Goal: Use online tool/utility: Use online tool/utility

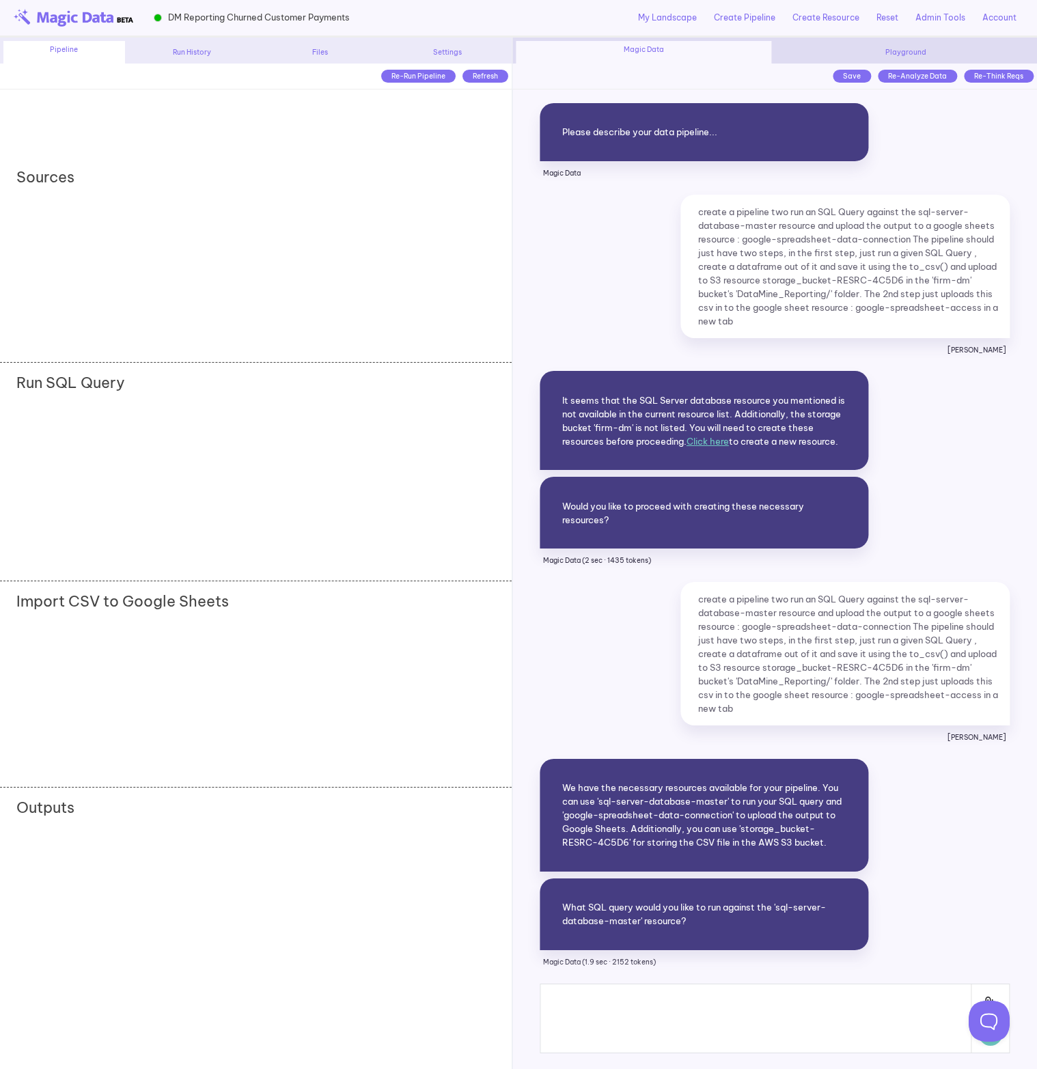
scroll to position [6792, 0]
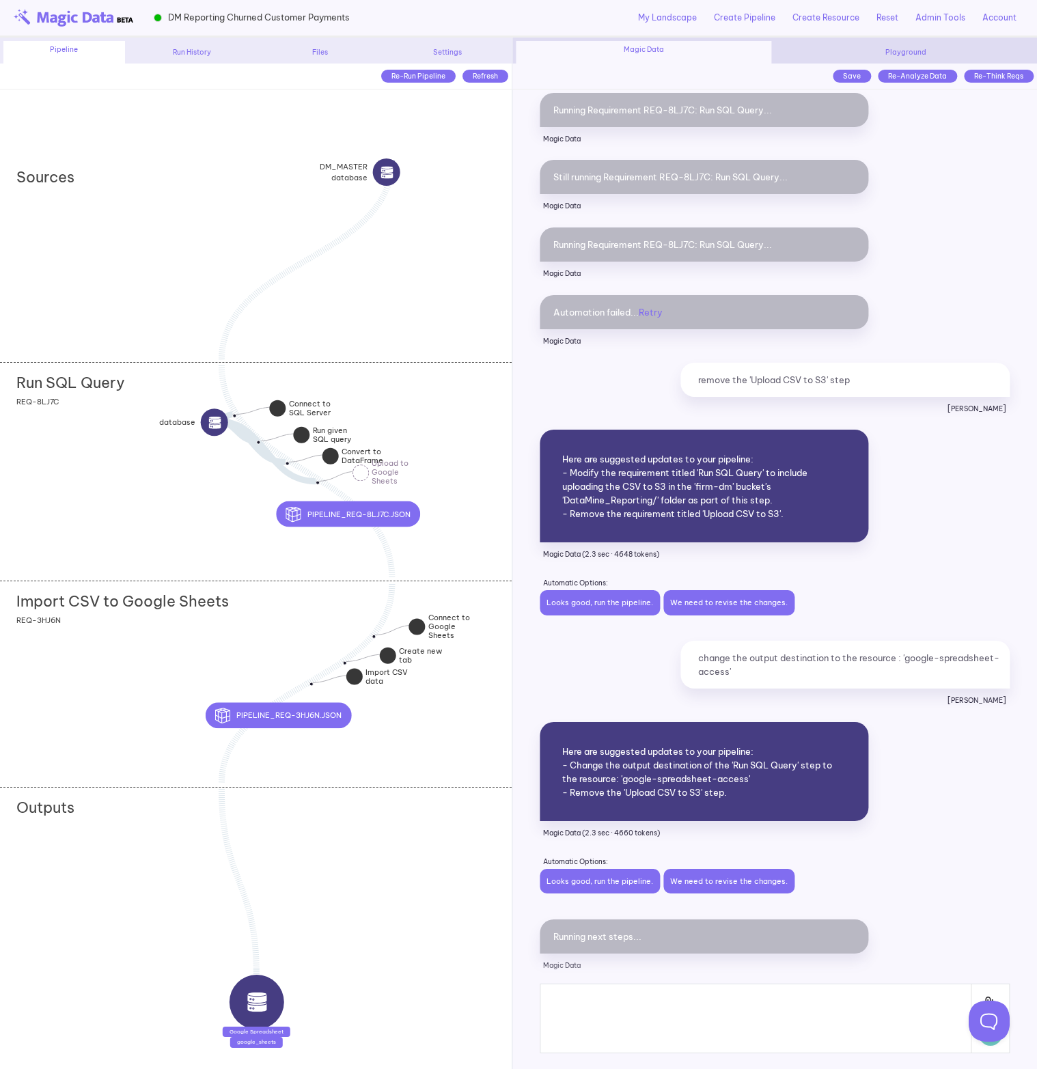
click at [133, 392] on div "Run SQL Query" at bounding box center [263, 379] width 495 height 33
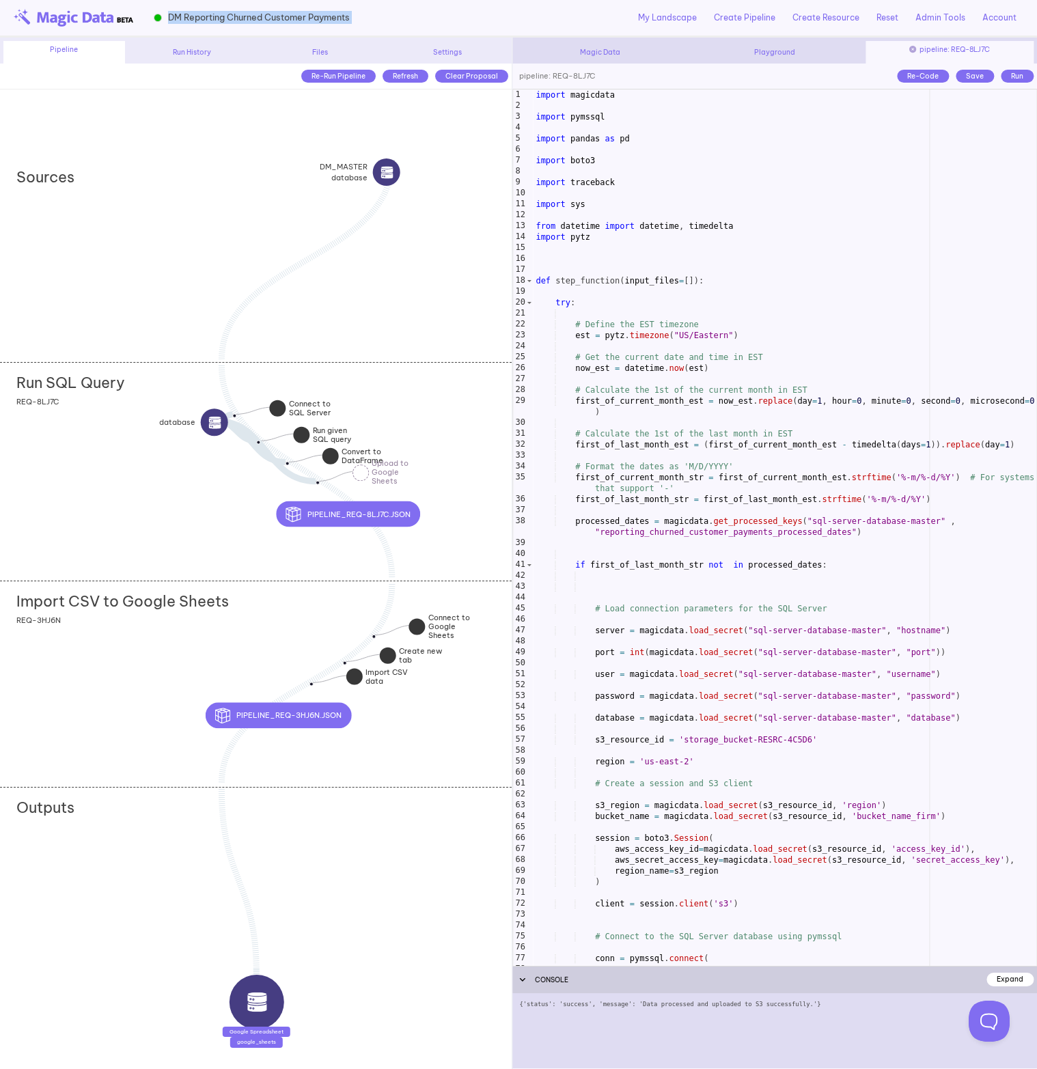
drag, startPoint x: 394, startPoint y: 11, endPoint x: 169, endPoint y: 23, distance: 225.0
click at [169, 23] on div "DM Reporting Churned Customer Payments My Landscape Create Pipeline Create Reso…" at bounding box center [518, 19] width 1037 height 38
copy div "DM Reporting Churned Customer Payments"
click at [458, 433] on div "Run SQL Query REQ-8LJ7C" at bounding box center [256, 471] width 512 height 219
click at [647, 409] on div "import magicdata import pymssql import pandas as pd import boto3 import traceba…" at bounding box center [784, 538] width 503 height 898
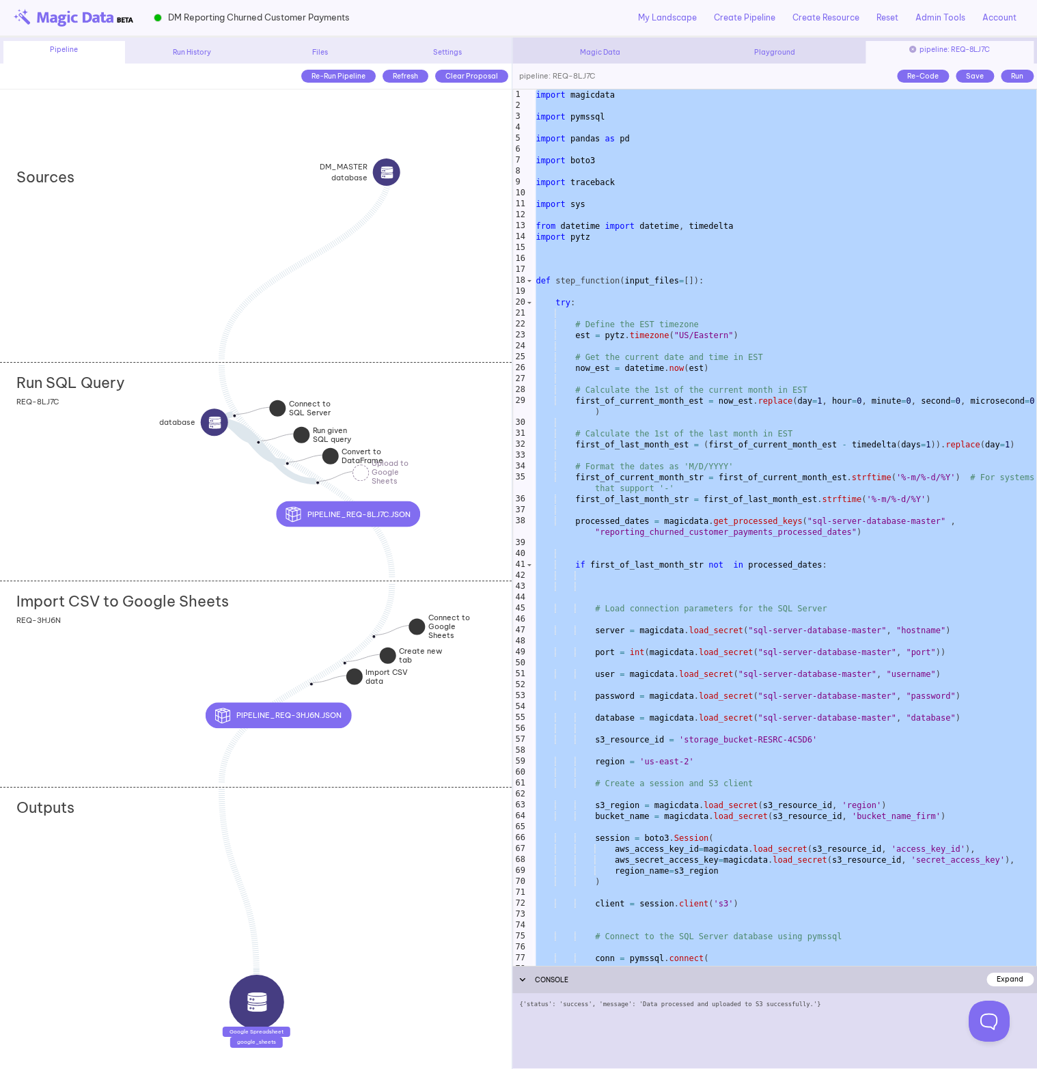
click at [288, 625] on div "Import CSV to Google Sheets REQ-3HJ6N" at bounding box center [256, 683] width 512 height 205
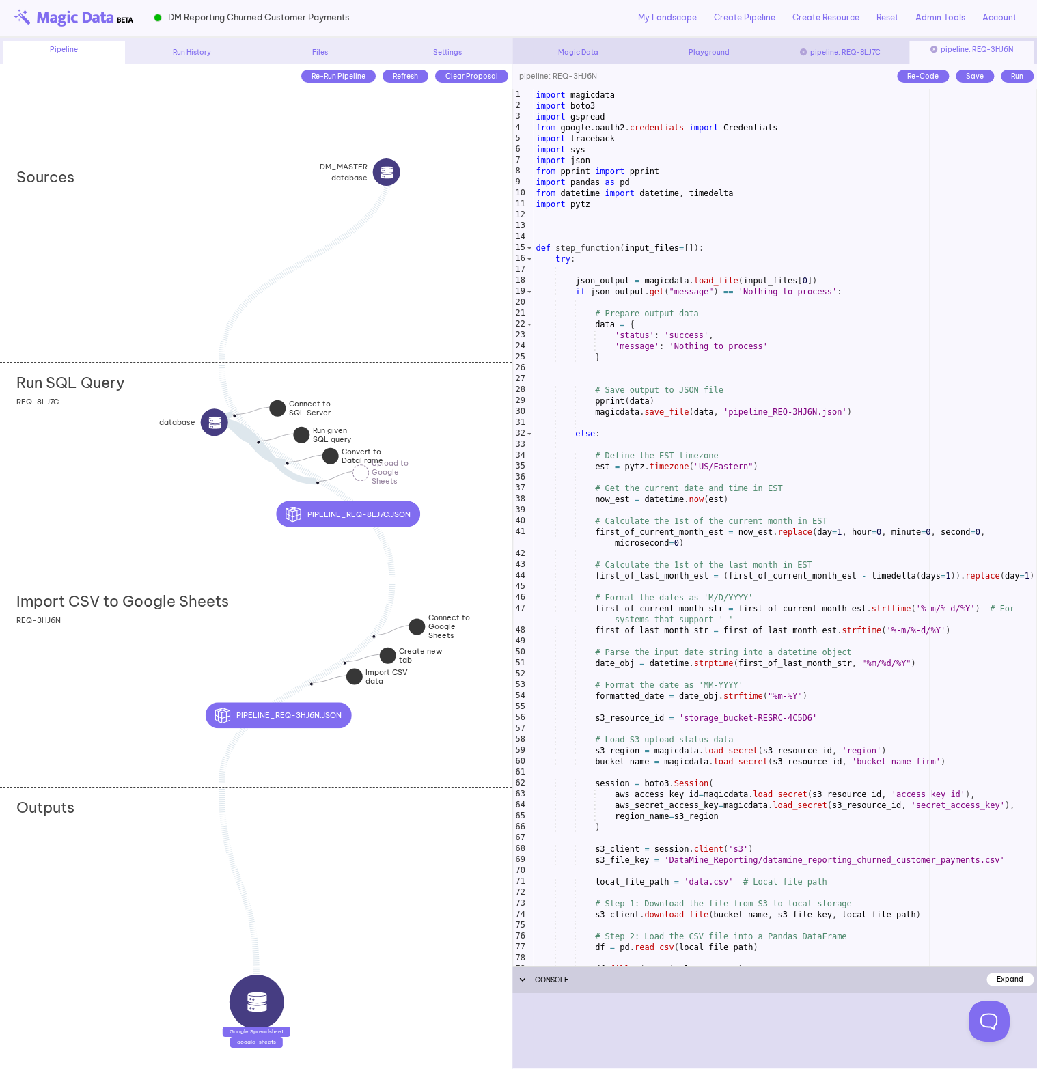
click at [628, 407] on div "import magicdata import boto3 import gspread from google . oauth2 . credentials…" at bounding box center [784, 538] width 503 height 898
type textarea "**********"
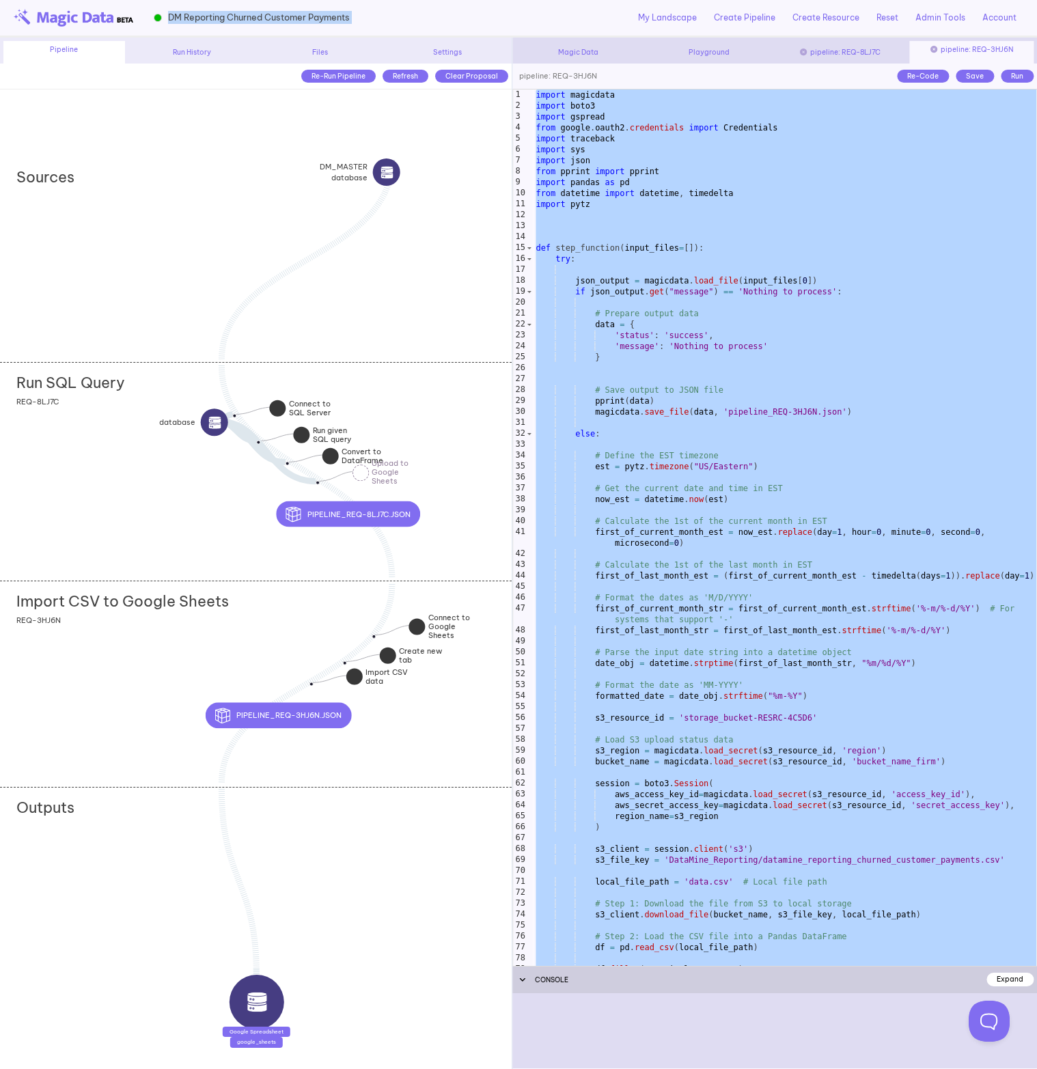
drag, startPoint x: 409, startPoint y: 10, endPoint x: 167, endPoint y: 14, distance: 242.5
click at [167, 14] on div "DM Reporting Churned Customer Payments My Landscape Create Pipeline Create Reso…" at bounding box center [518, 19] width 1037 height 38
copy div "DM Reporting Churned Customer Payments"
click at [134, 430] on div "Run SQL Query REQ-8LJ7C" at bounding box center [256, 471] width 512 height 219
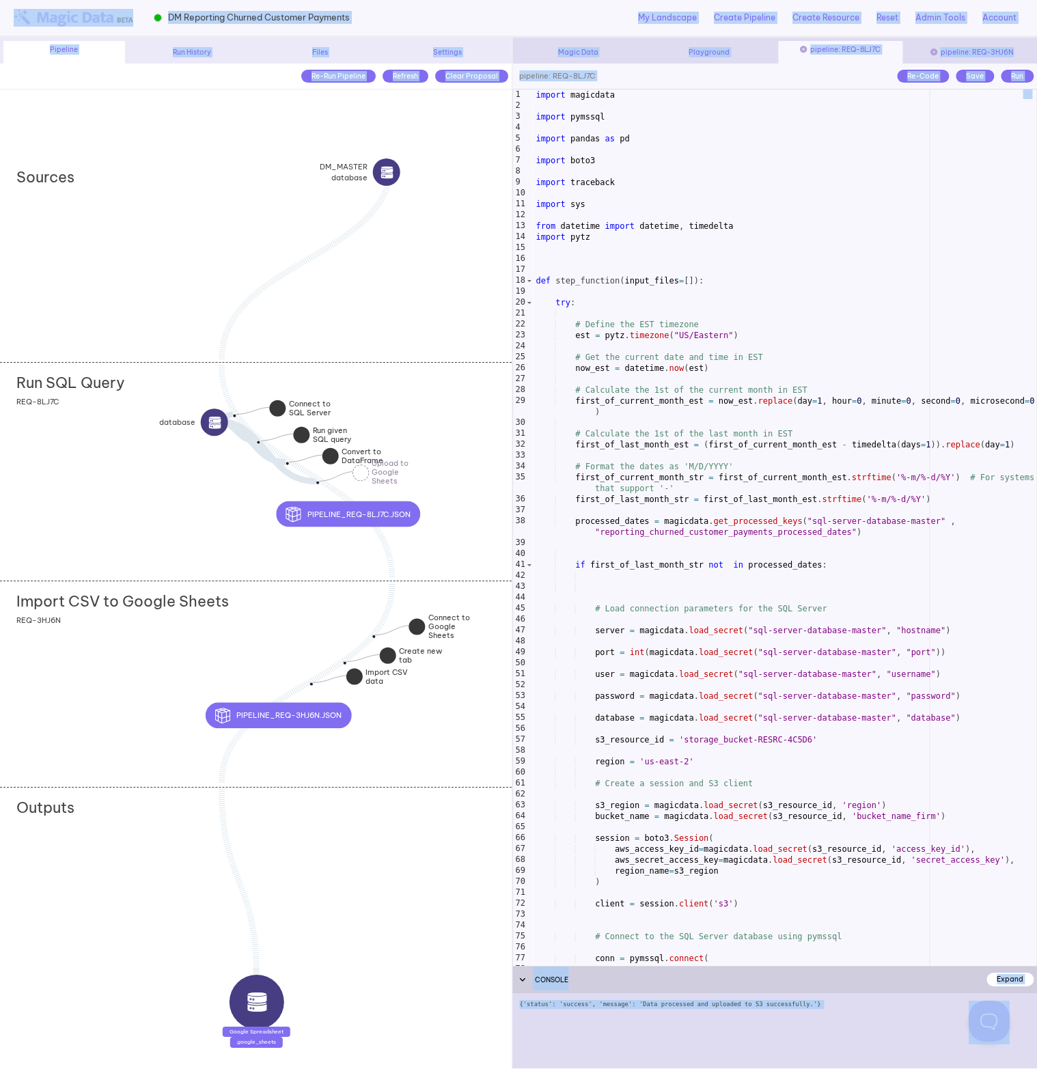
click at [667, 314] on div "import magicdata import pymssql import pandas as pd import boto3 import traceba…" at bounding box center [784, 538] width 503 height 898
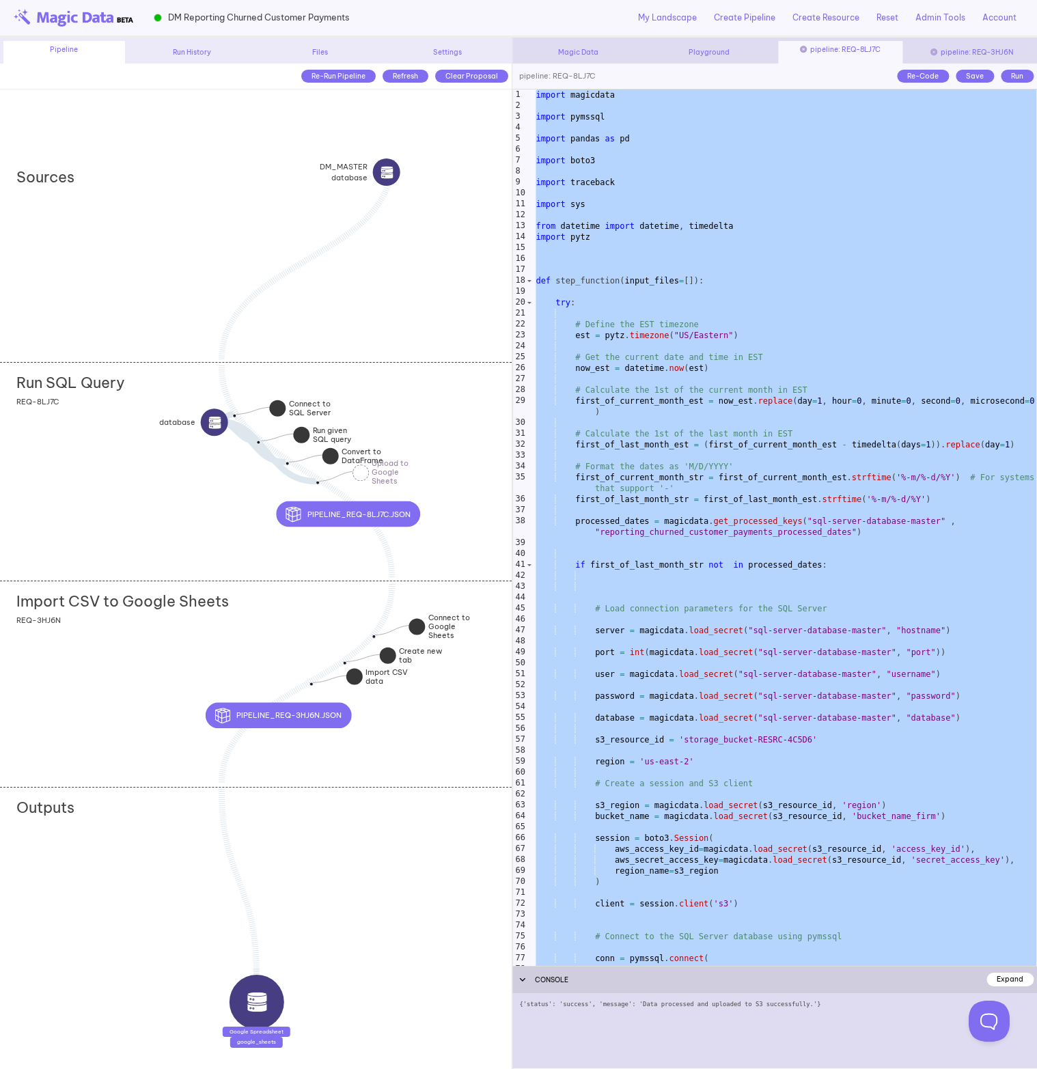
click at [275, 651] on div "Import CSV to Google Sheets REQ-3HJ6N" at bounding box center [256, 683] width 512 height 205
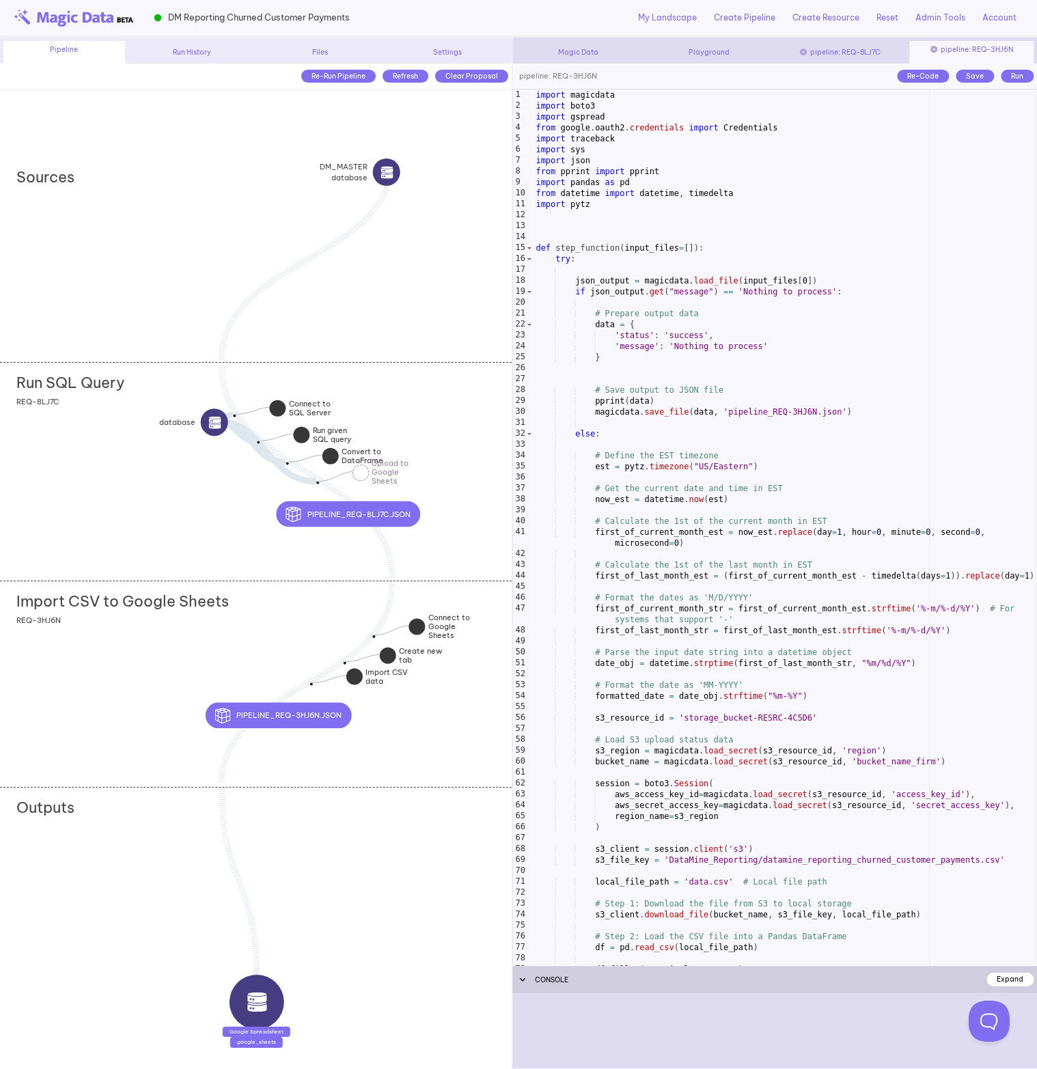
click at [673, 402] on div "import magicdata import boto3 import gspread from google . oauth2 . credentials…" at bounding box center [784, 538] width 503 height 898
type textarea "**********"
